Goal: Task Accomplishment & Management: Use online tool/utility

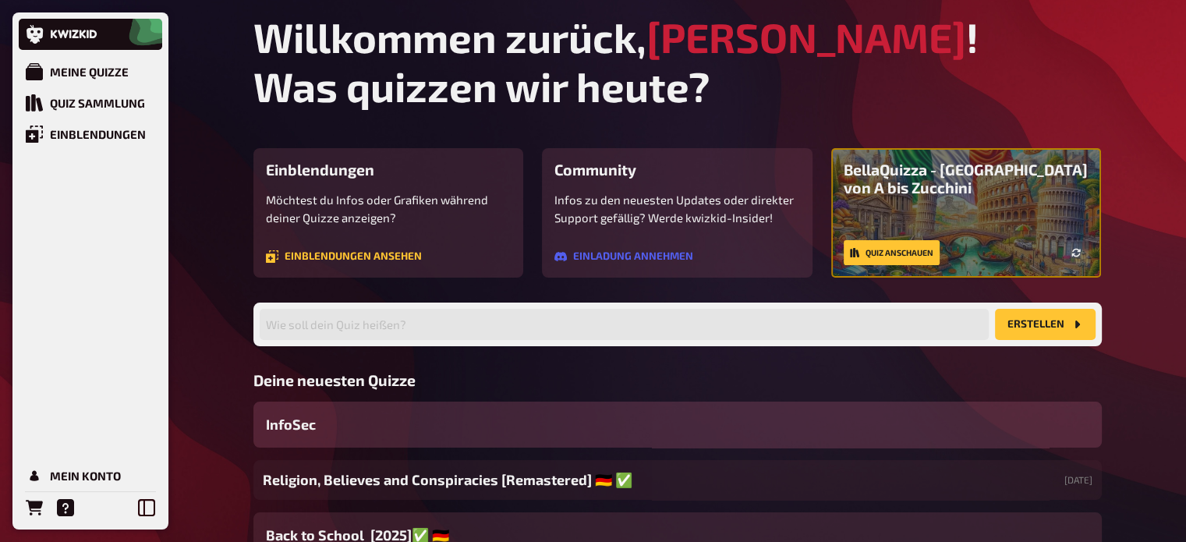
scroll to position [119, 0]
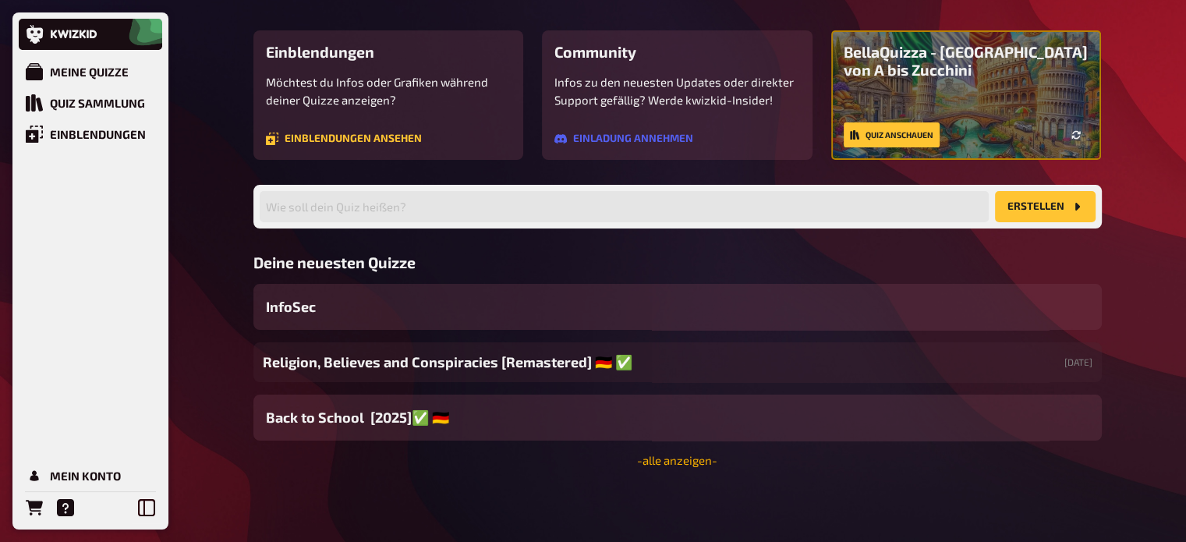
click at [656, 459] on link "- alle anzeigen -" at bounding box center [677, 460] width 80 height 14
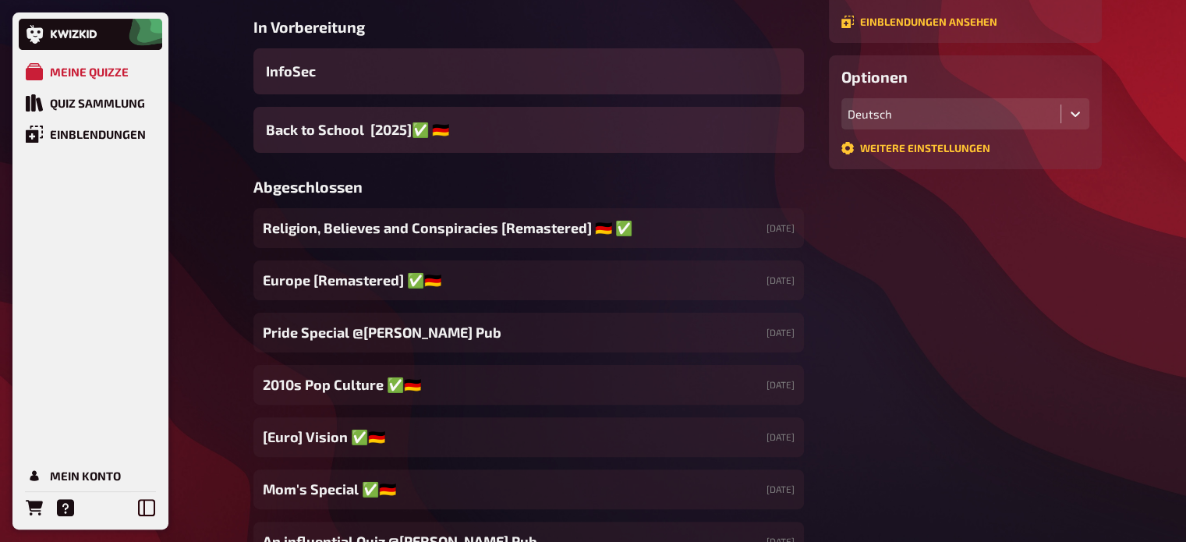
scroll to position [365, 0]
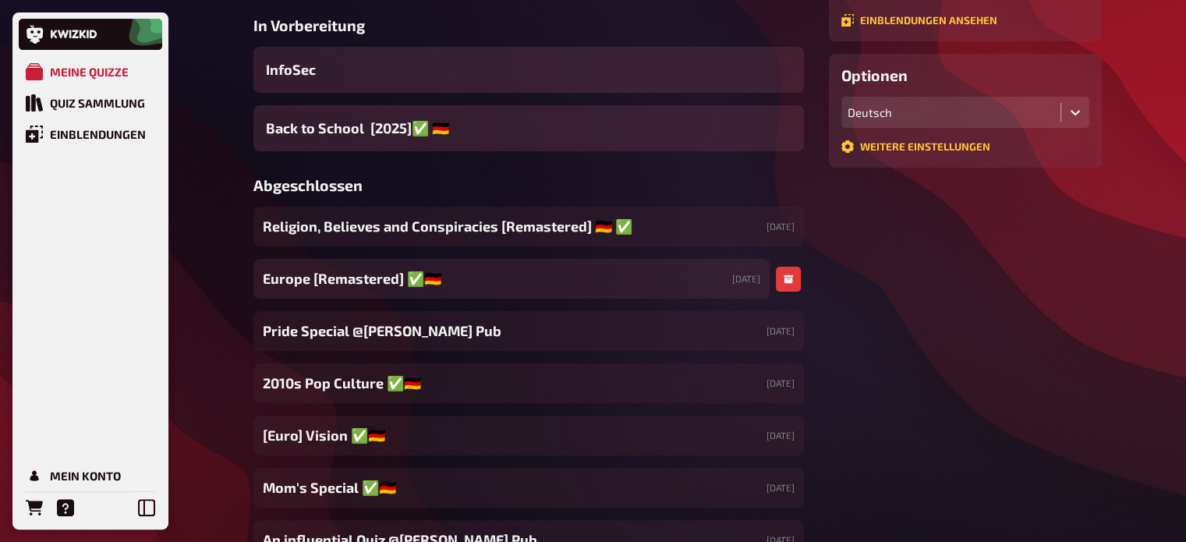
click at [593, 278] on div "Europe [Remastered] ✅​🇩🇪 [DATE]" at bounding box center [512, 279] width 516 height 40
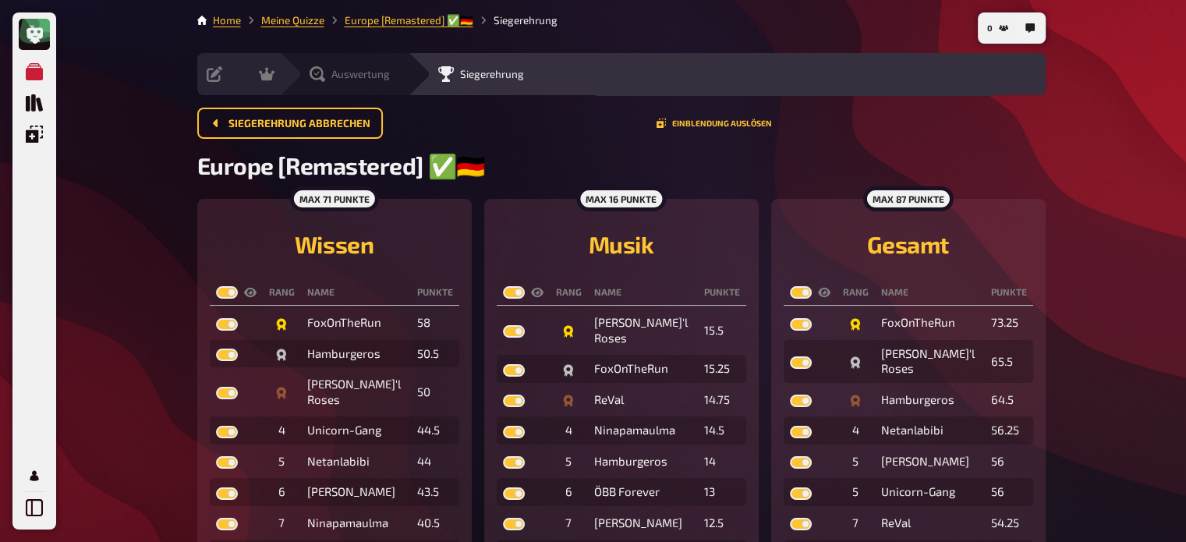
click at [310, 85] on div "Auswertung" at bounding box center [343, 74] width 129 height 42
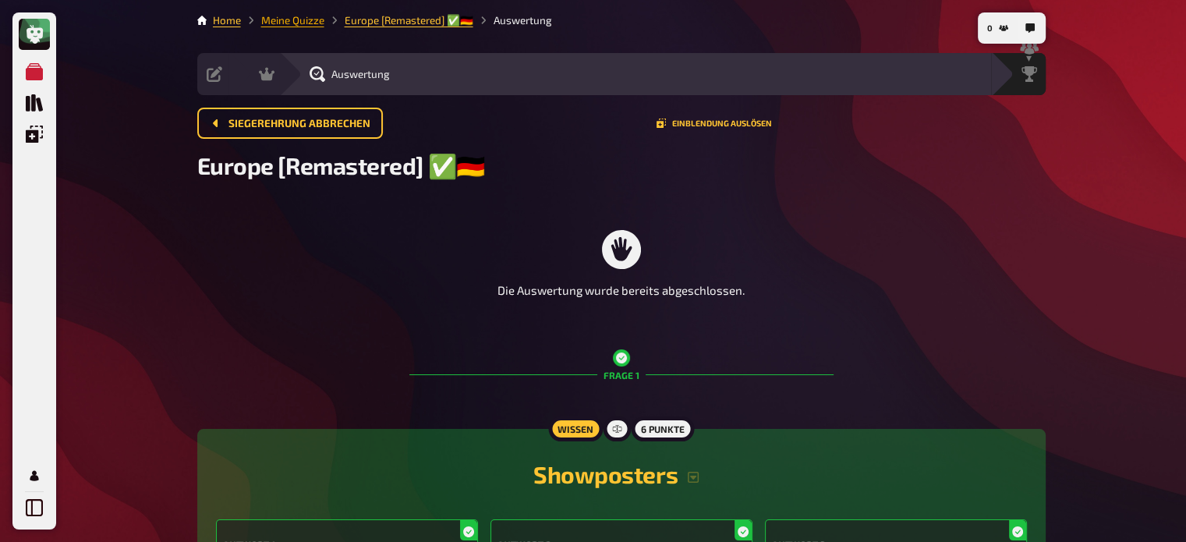
click at [307, 18] on link "Meine Quizze" at bounding box center [292, 20] width 63 height 12
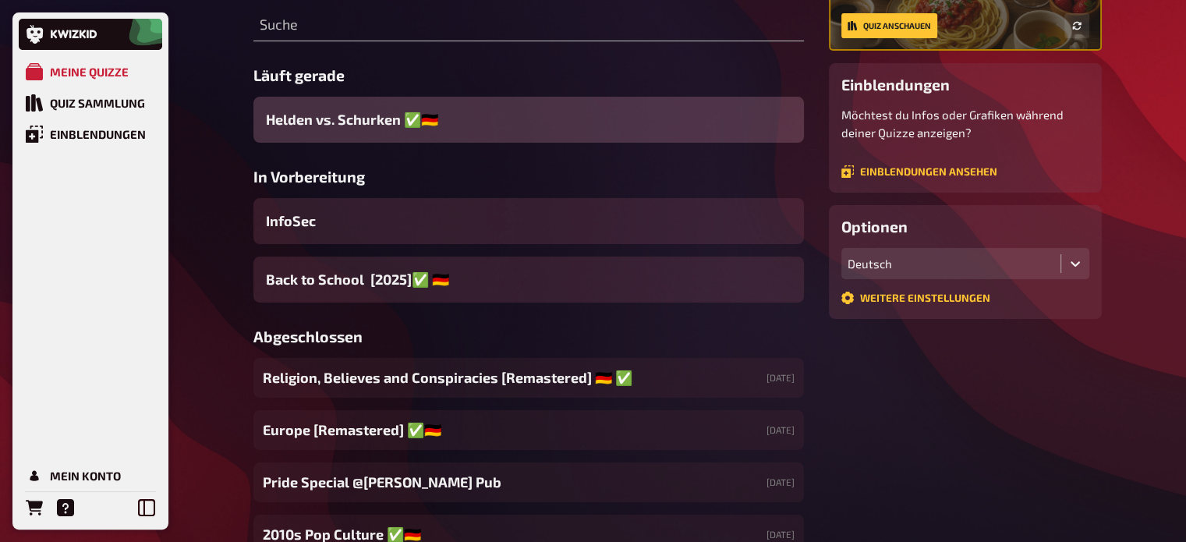
scroll to position [211, 0]
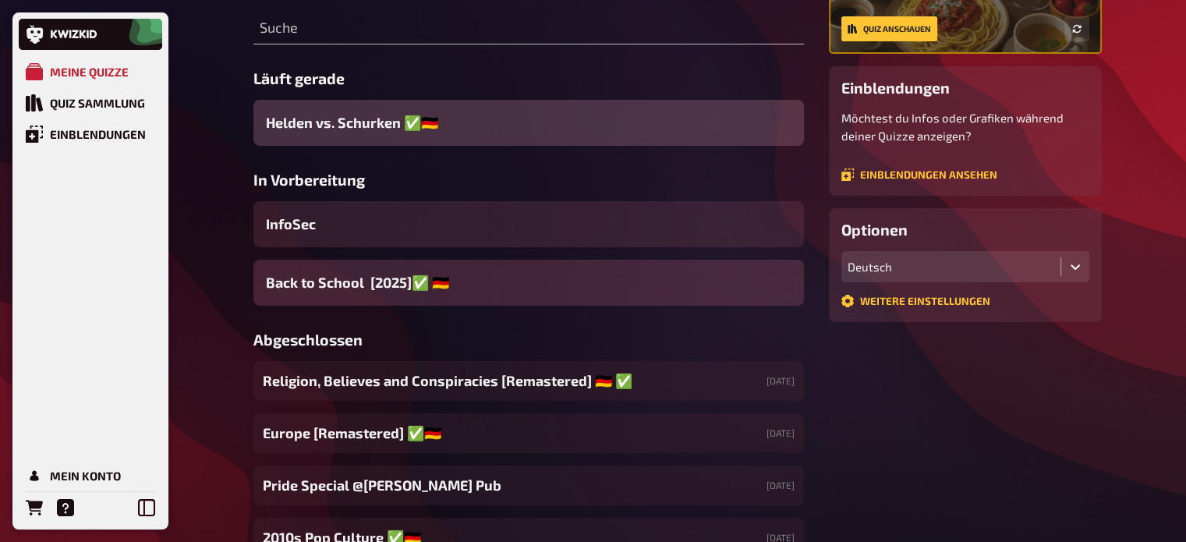
click at [584, 289] on div "Back to School [2025]✅ 🇩🇪" at bounding box center [529, 283] width 551 height 46
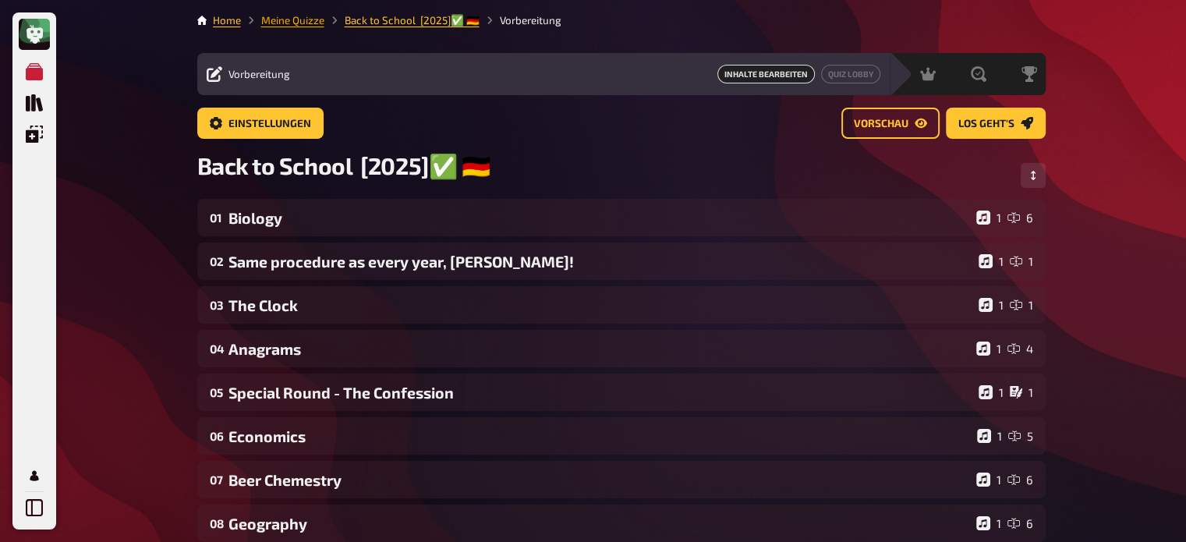
click at [300, 20] on link "Meine Quizze" at bounding box center [292, 20] width 63 height 12
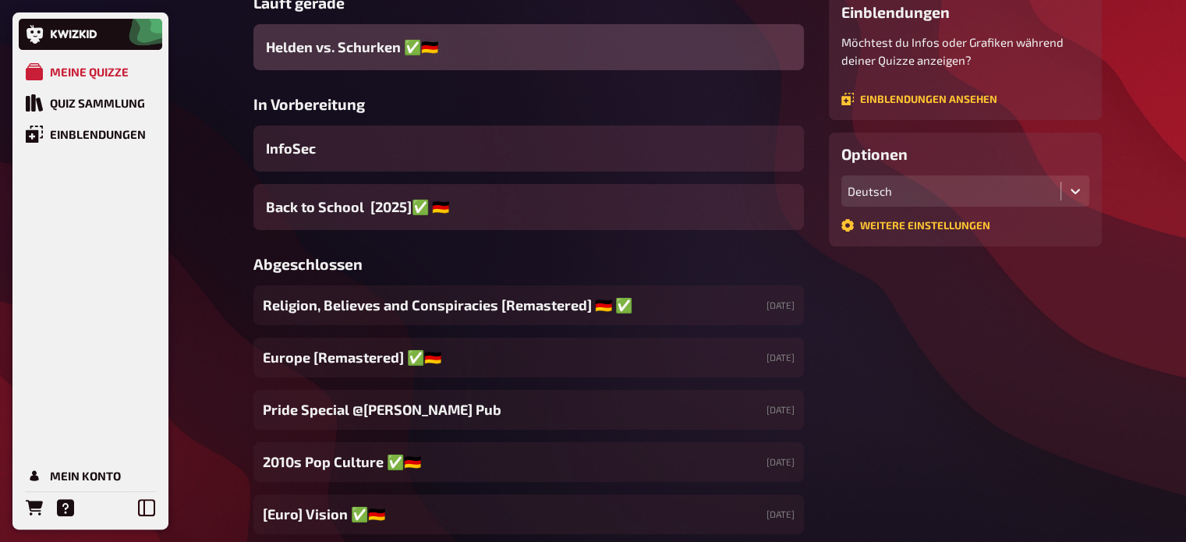
scroll to position [287, 0]
